Goal: Transaction & Acquisition: Book appointment/travel/reservation

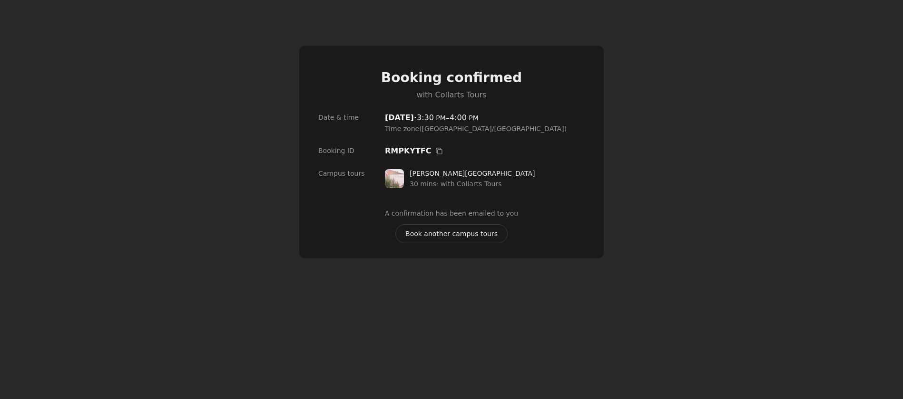
click at [410, 233] on span "Book another campus tours" at bounding box center [451, 234] width 92 height 10
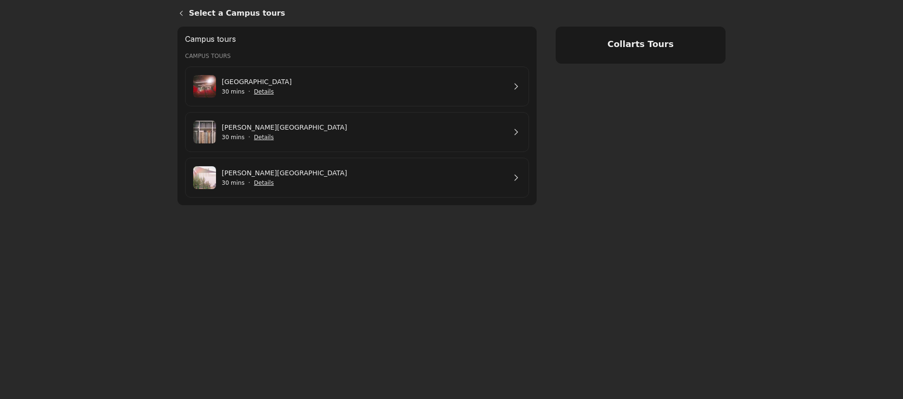
click at [408, 178] on link "[PERSON_NAME][GEOGRAPHIC_DATA]" at bounding box center [364, 173] width 284 height 10
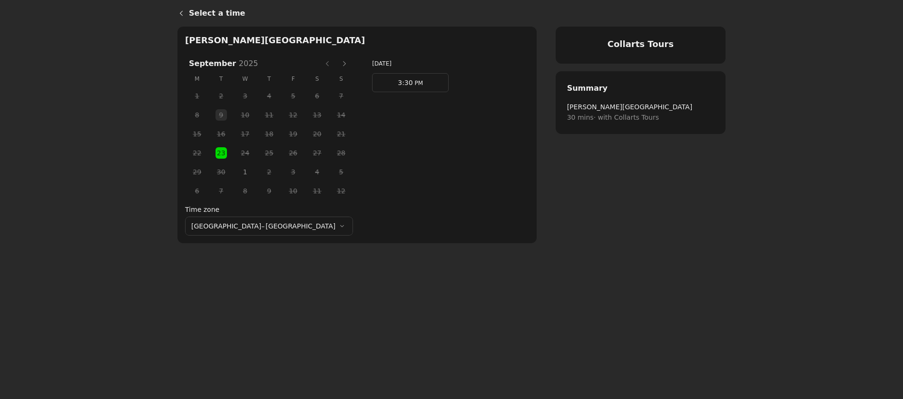
click at [214, 152] on span "23" at bounding box center [221, 153] width 14 height 14
click at [398, 85] on span "3:30" at bounding box center [405, 83] width 15 height 8
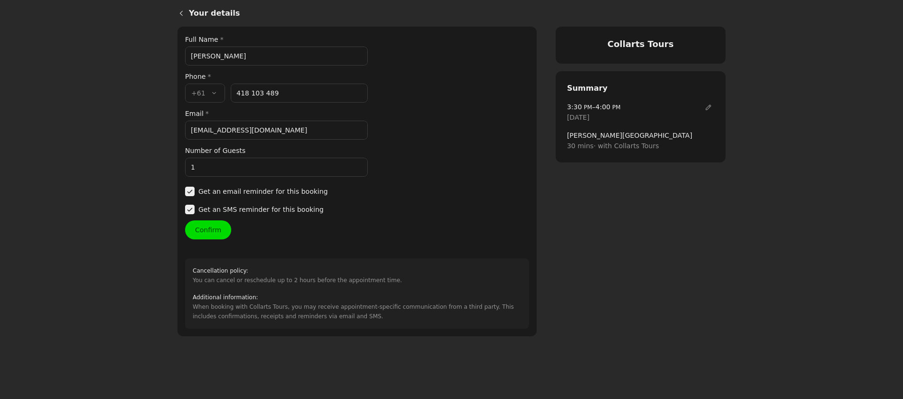
click at [251, 59] on input "[PERSON_NAME]" at bounding box center [276, 56] width 183 height 19
drag, startPoint x: 251, startPoint y: 59, endPoint x: 141, endPoint y: 53, distance: 110.0
click at [141, 53] on main "Your details Collarts Tours Your details Full Name * [PERSON_NAME] Phone * Coun…" at bounding box center [451, 199] width 903 height 399
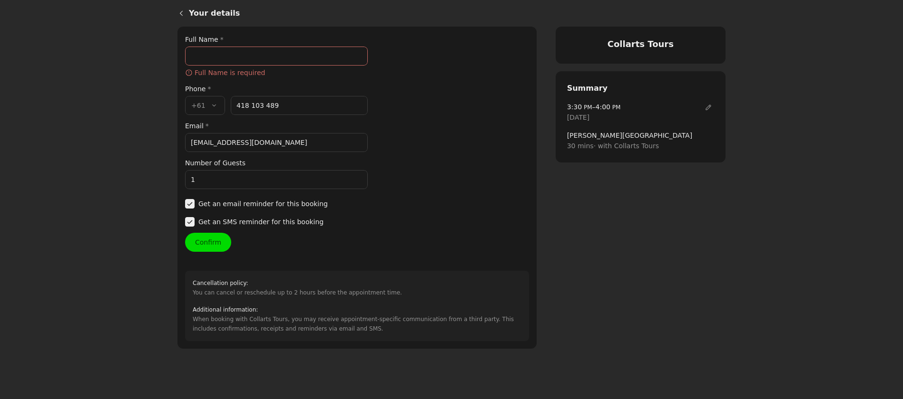
click at [283, 107] on input "418 103 489" at bounding box center [299, 105] width 137 height 19
drag, startPoint x: 283, startPoint y: 107, endPoint x: 196, endPoint y: 104, distance: 87.5
click at [196, 104] on div "Country code * , +61 +61 Phone number * [PHONE_NUMBER]" at bounding box center [276, 105] width 183 height 19
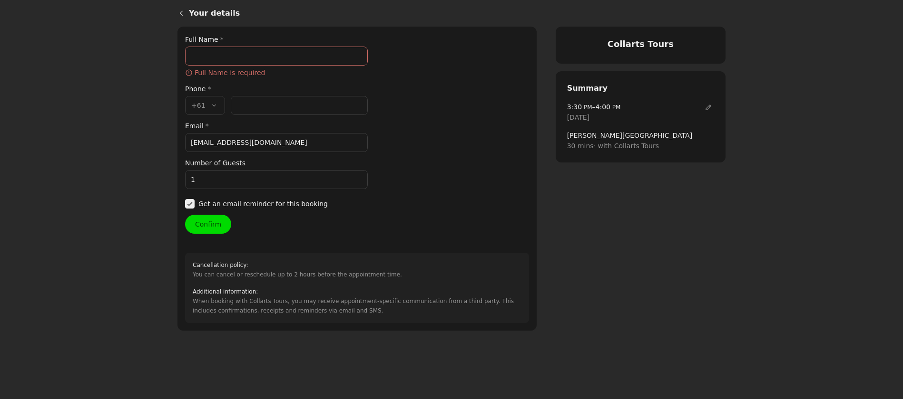
click at [242, 110] on input "Phone number *" at bounding box center [299, 105] width 137 height 19
paste input "423 555 307"
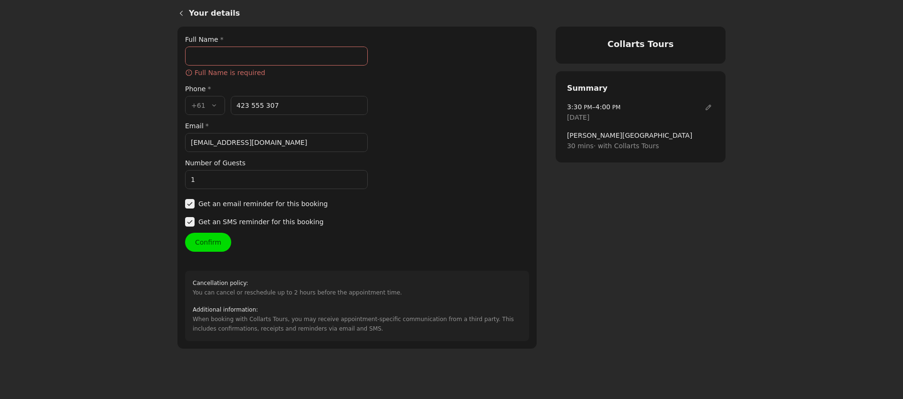
type input "423 555 307"
click at [204, 180] on input "1" at bounding box center [276, 179] width 183 height 19
click at [240, 55] on input "Full Name *" at bounding box center [276, 56] width 183 height 19
click at [266, 150] on input "[EMAIL_ADDRESS][DOMAIN_NAME]" at bounding box center [276, 142] width 183 height 19
drag, startPoint x: 265, startPoint y: 145, endPoint x: 159, endPoint y: 136, distance: 106.4
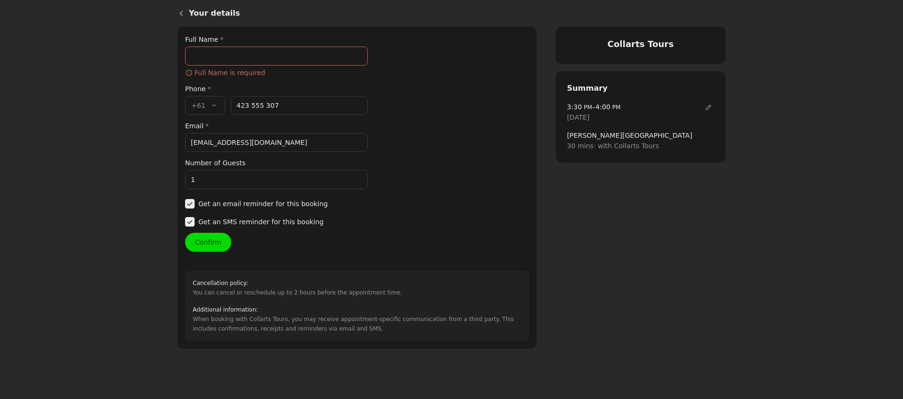
click at [159, 136] on main "Your details Collarts Tours Your details Full Name * ​ Full Name is required Ph…" at bounding box center [451, 201] width 903 height 402
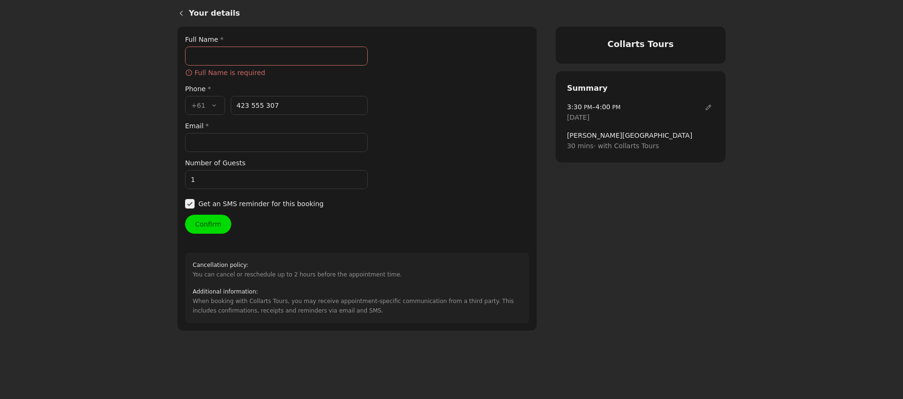
click at [219, 143] on input "Email *" at bounding box center [276, 142] width 183 height 19
paste input "[EMAIL_ADDRESS][DOMAIN_NAME]"
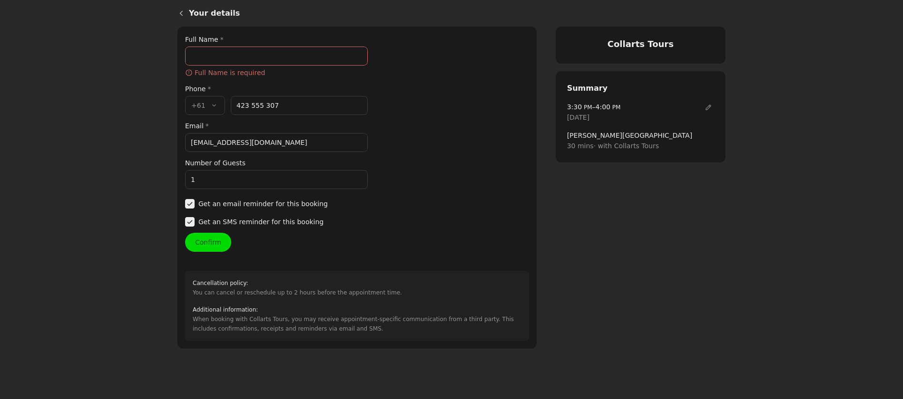
type input "[EMAIL_ADDRESS][DOMAIN_NAME]"
click at [226, 59] on input "Full Name *" at bounding box center [276, 56] width 183 height 19
type input "[PERSON_NAME]"
click at [215, 239] on button "Confirm" at bounding box center [208, 242] width 46 height 19
